Goal: Navigation & Orientation: Find specific page/section

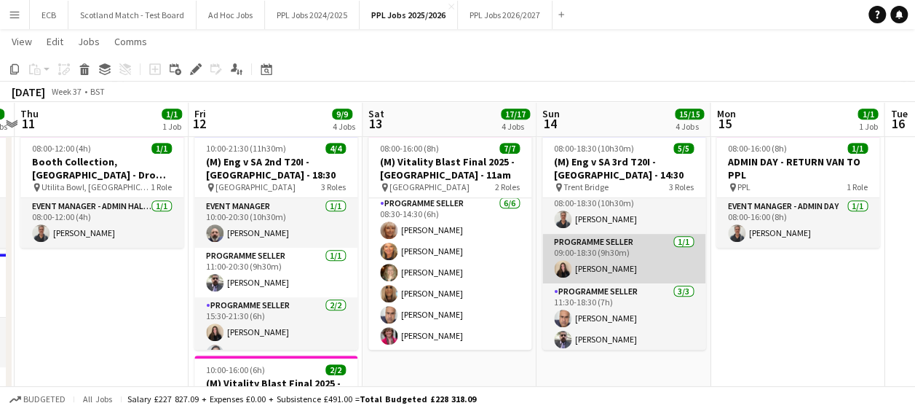
scroll to position [39, 0]
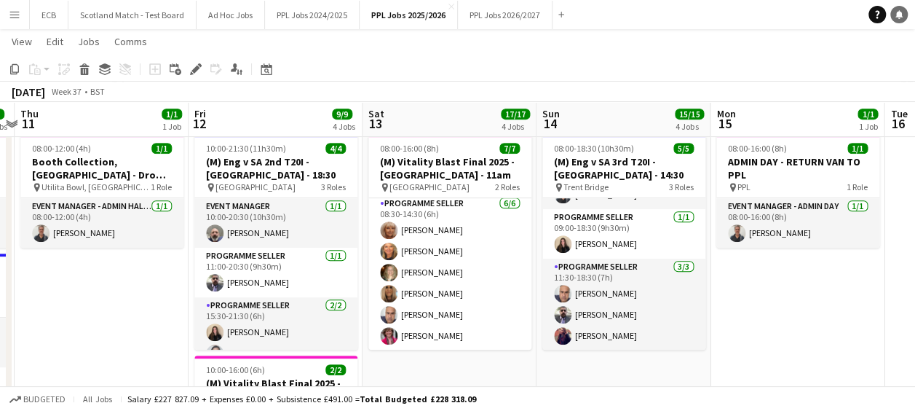
click at [900, 15] on icon at bounding box center [899, 13] width 7 height 7
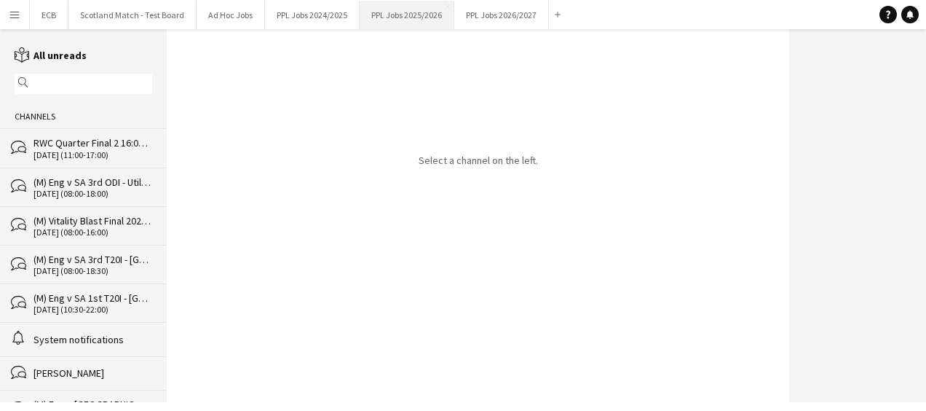
click at [417, 8] on button "PPL Jobs 2025/2026 Close" at bounding box center [407, 15] width 95 height 28
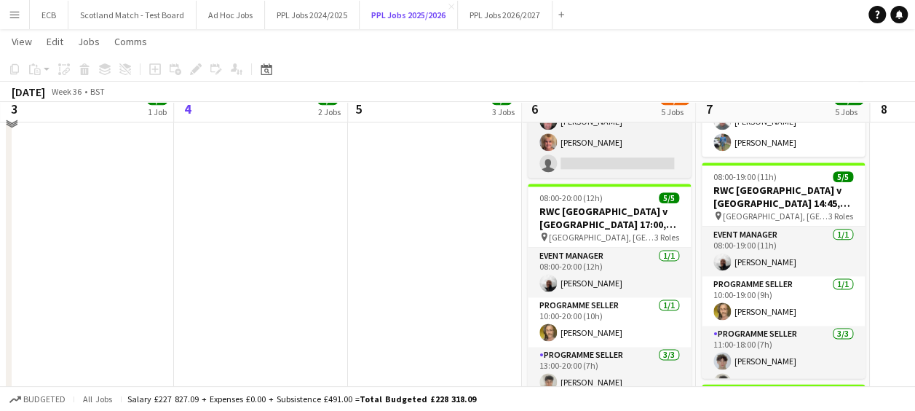
scroll to position [842, 0]
